Goal: Transaction & Acquisition: Obtain resource

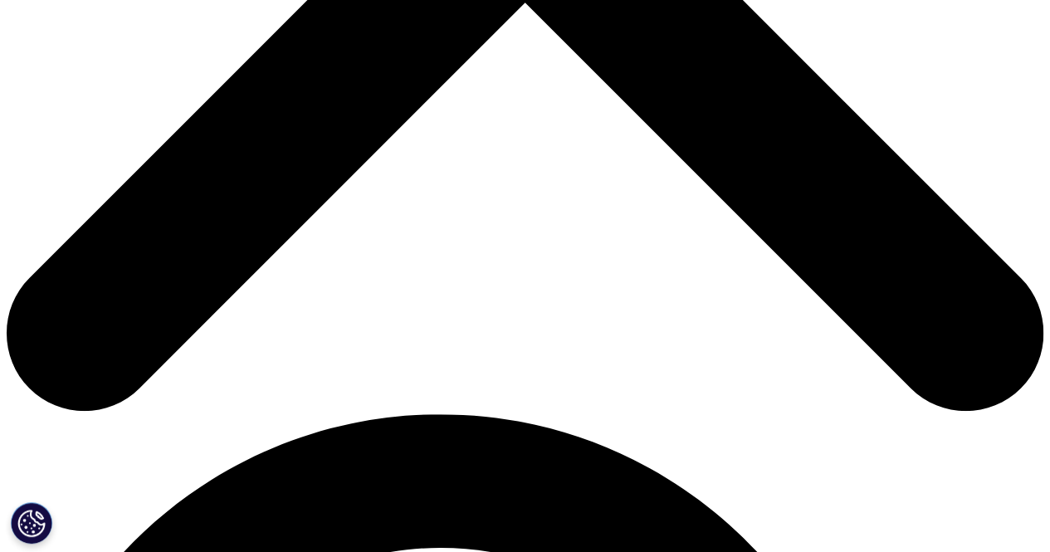
scroll to position [652, 0]
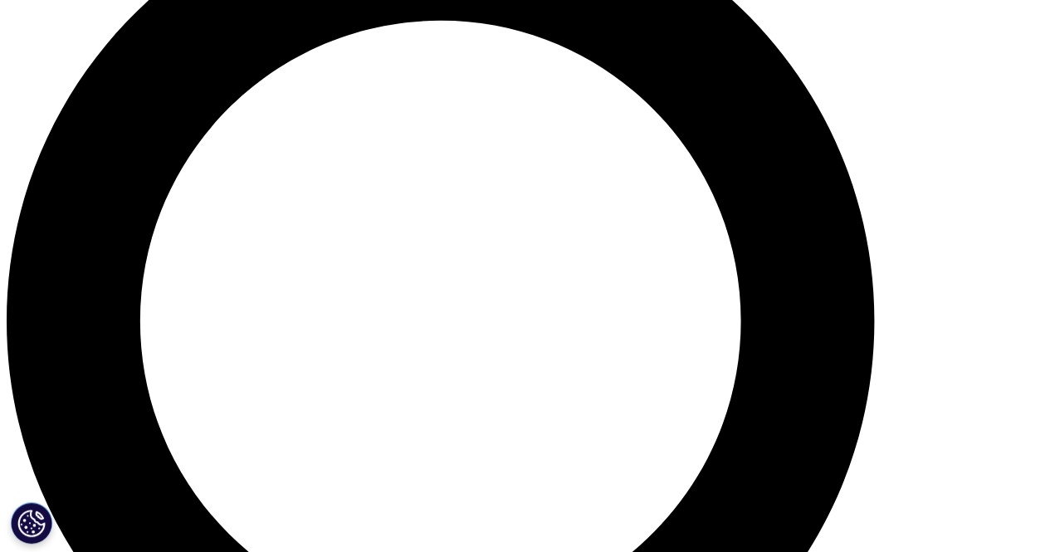
scroll to position [1174, 0]
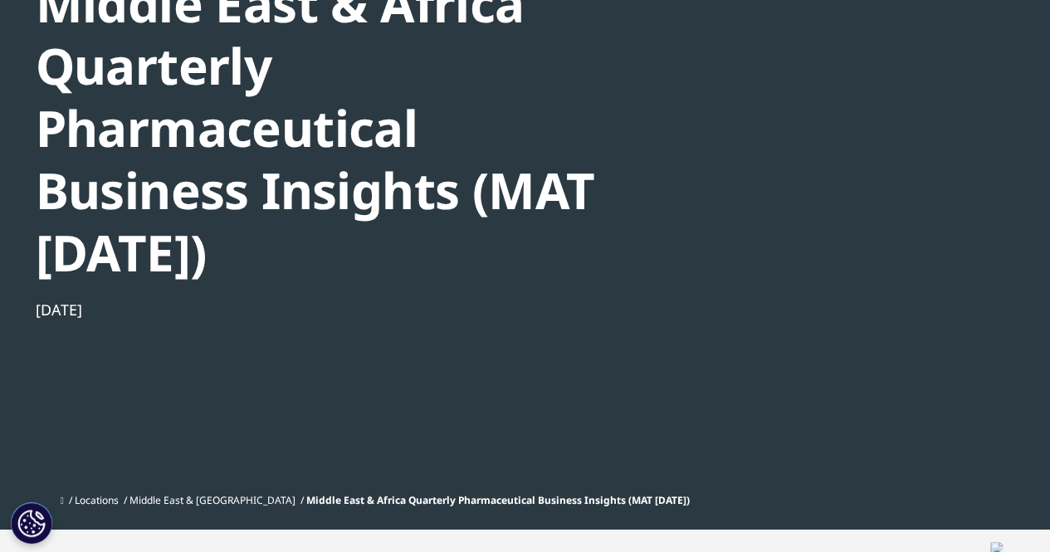
scroll to position [642, 979]
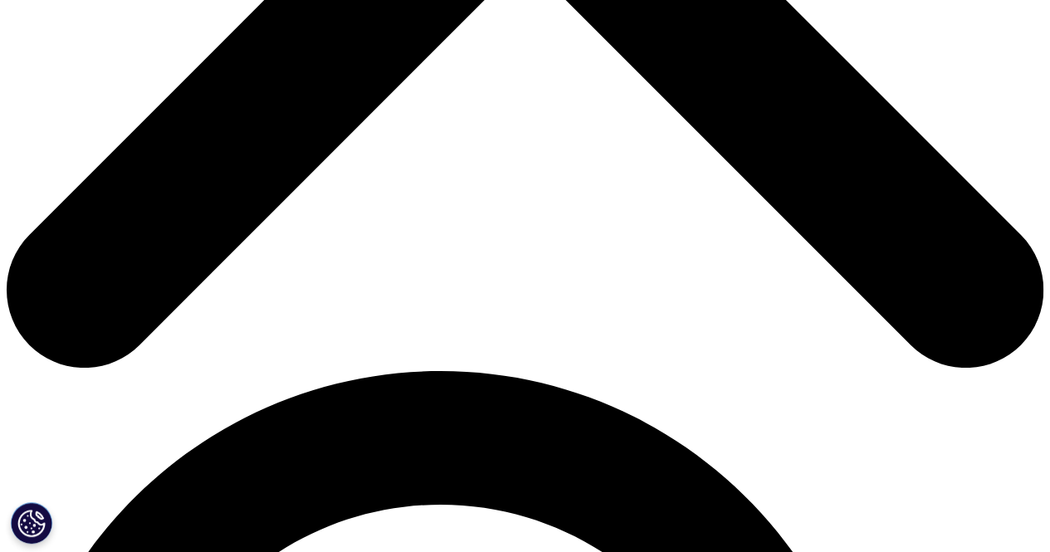
scroll to position [317, 0]
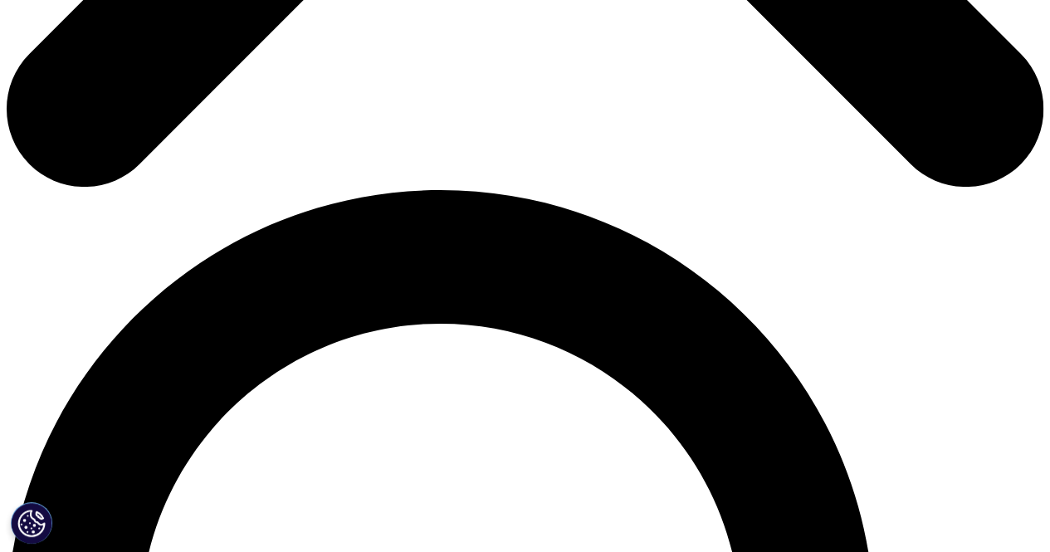
scroll to position [881, 0]
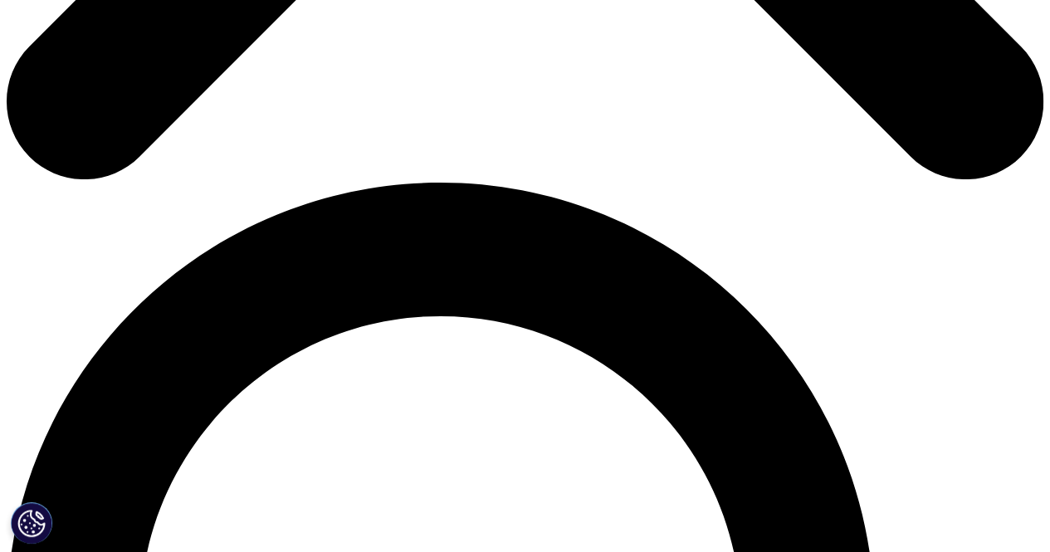
type input "[PERSON_NAME]"
type input "[DEMOGRAPHIC_DATA]"
type input "[PERSON_NAME][EMAIL_ADDRESS][DOMAIN_NAME]"
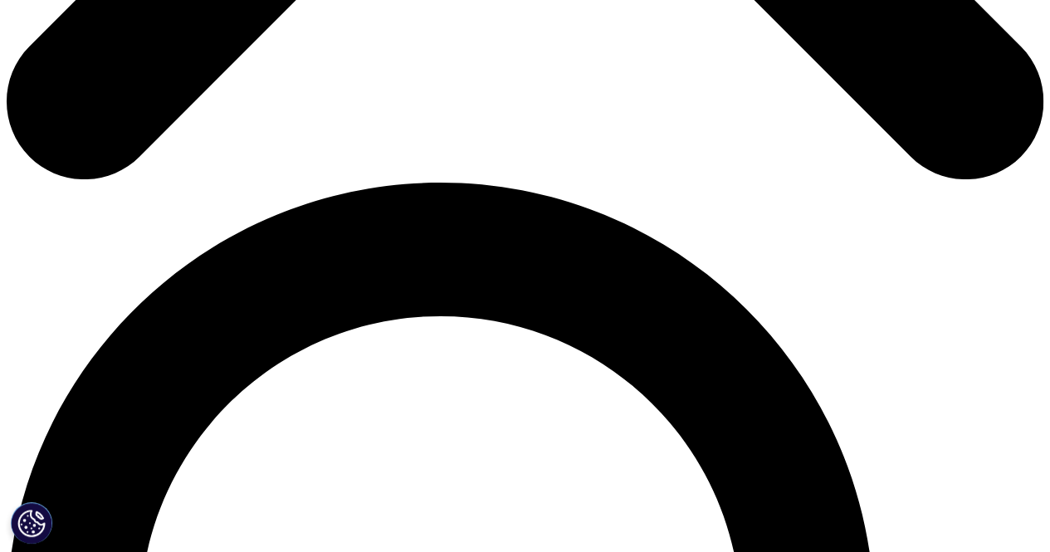
type input "Consultant"
type input "BMS"
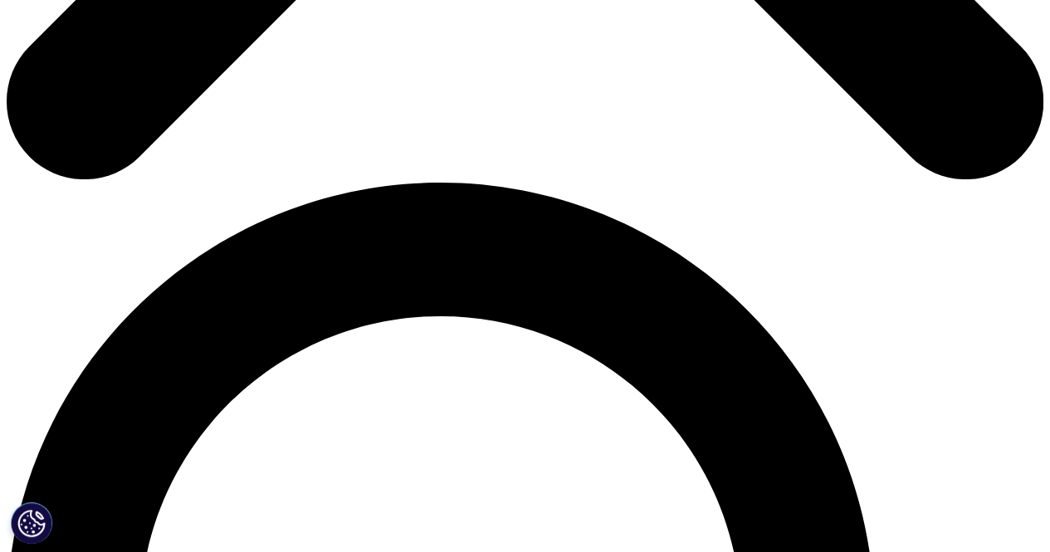
select select "[GEOGRAPHIC_DATA]"
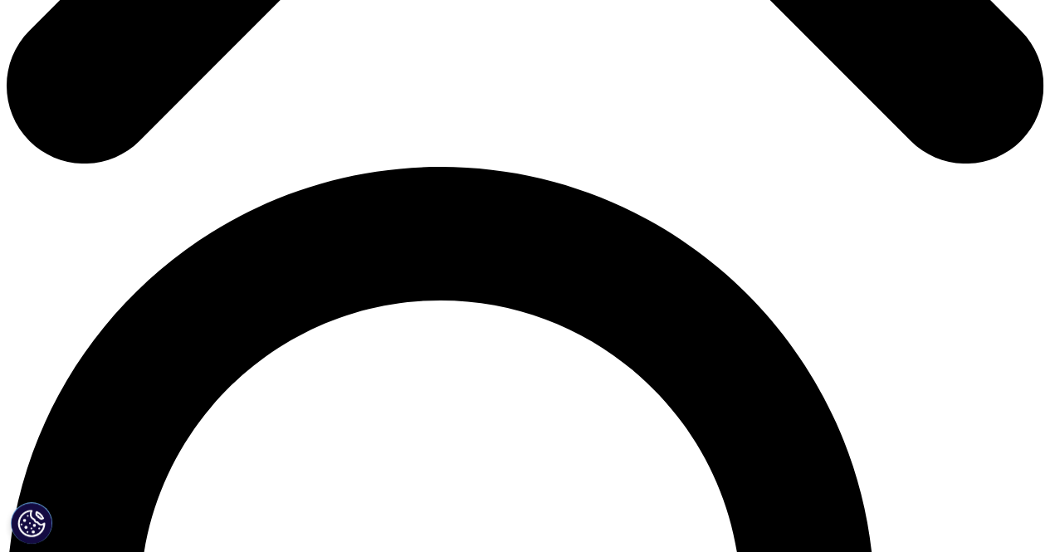
scroll to position [903, 0]
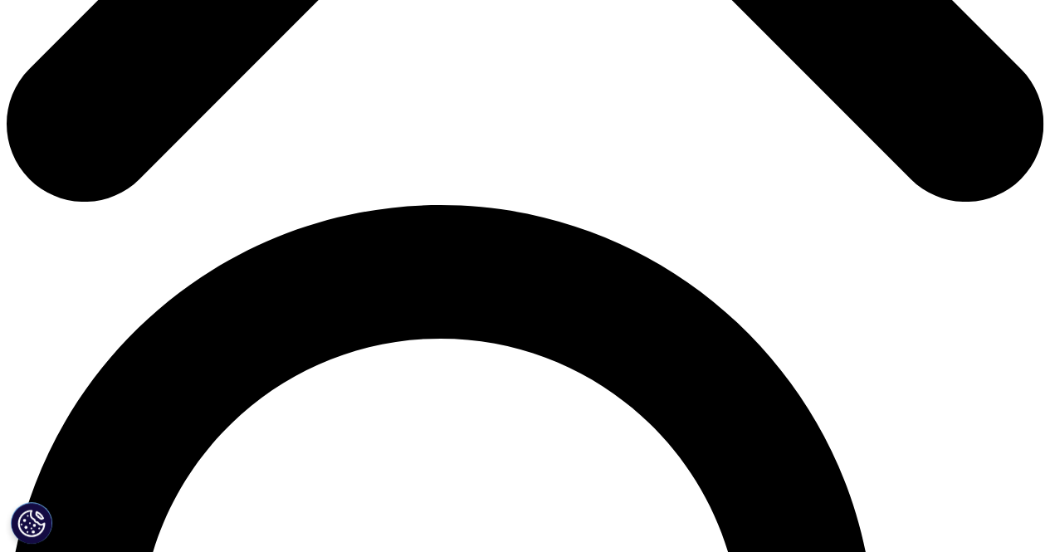
scroll to position [0, 31]
drag, startPoint x: 160, startPoint y: 260, endPoint x: 251, endPoint y: 266, distance: 90.7
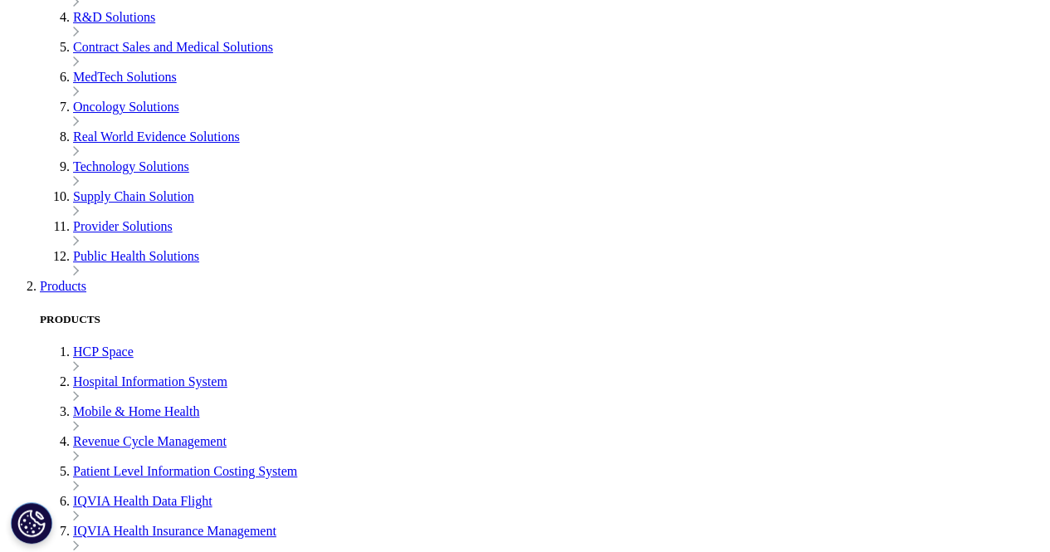
scroll to position [578, 0]
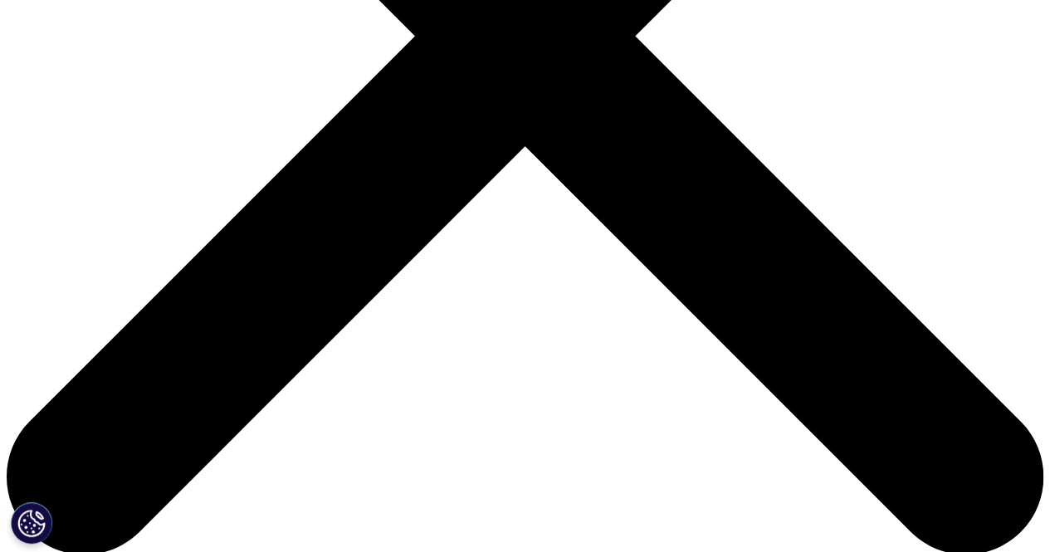
scroll to position [506, 0]
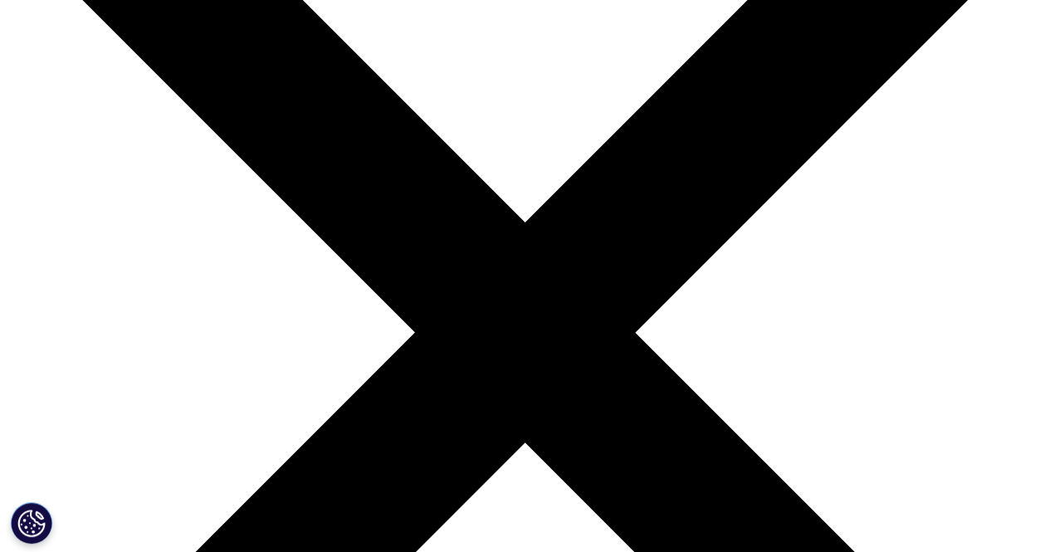
scroll to position [209, 0]
